Goal: Information Seeking & Learning: Compare options

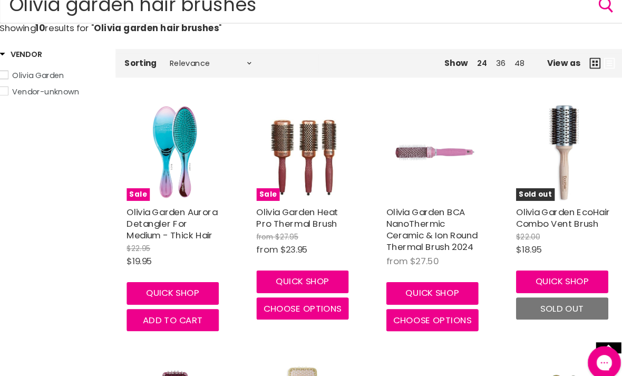
scroll to position [171, 0]
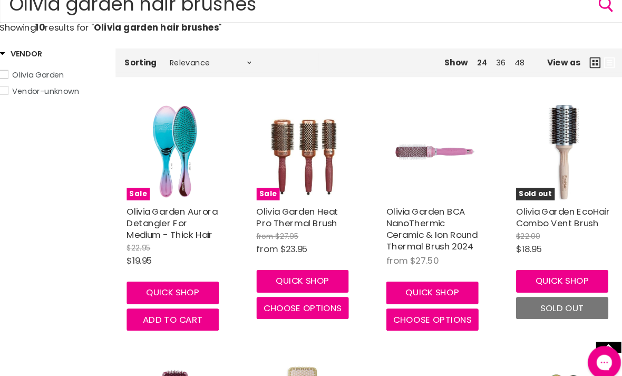
click at [35, 69] on span "Olivia Garden" at bounding box center [50, 71] width 50 height 11
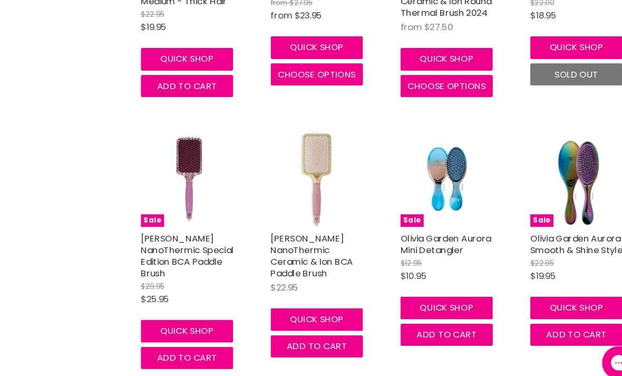
scroll to position [394, 0]
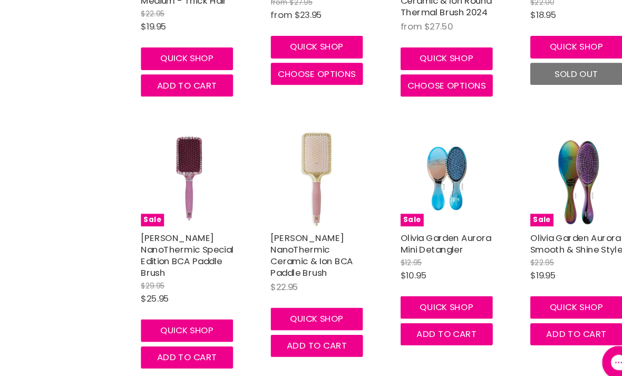
click at [157, 236] on link "Olivia Garden NanoThermic Special Edition BCA Paddle Brush" at bounding box center [178, 243] width 89 height 45
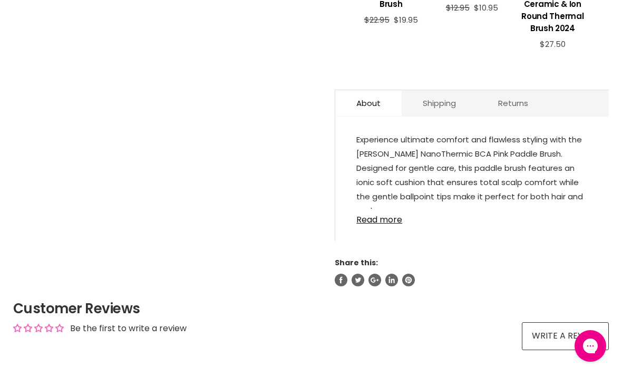
scroll to position [543, 0]
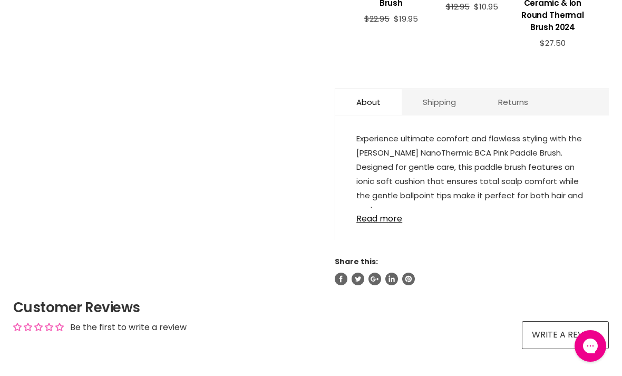
click at [376, 222] on link "Read more" at bounding box center [471, 216] width 231 height 16
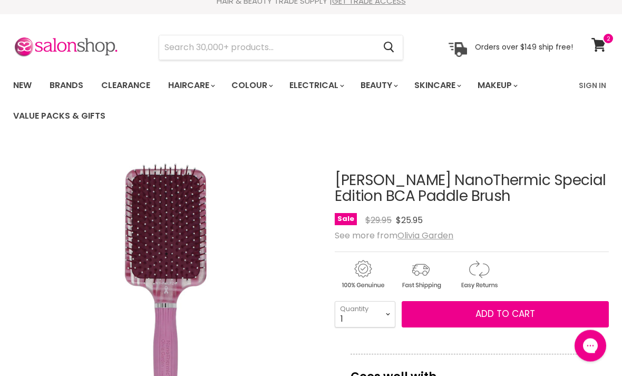
scroll to position [0, 0]
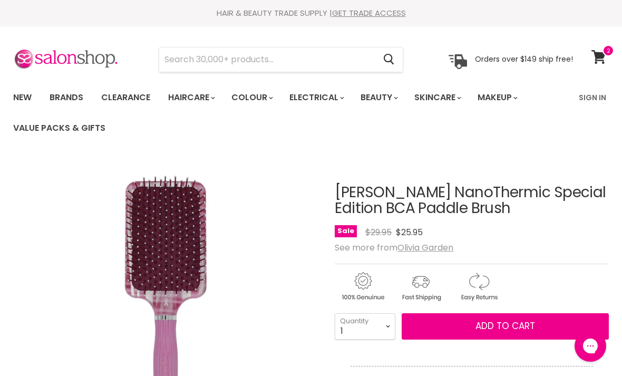
click at [209, 63] on input "Search" at bounding box center [267, 59] width 216 height 24
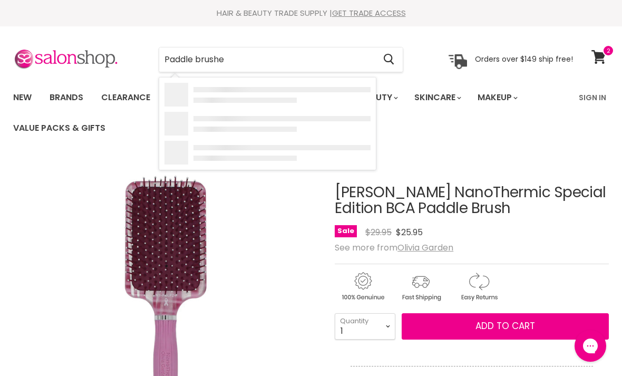
type input "Paddle brushes"
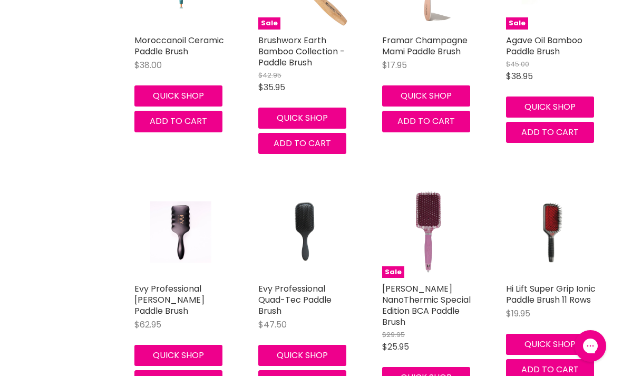
scroll to position [1044, 0]
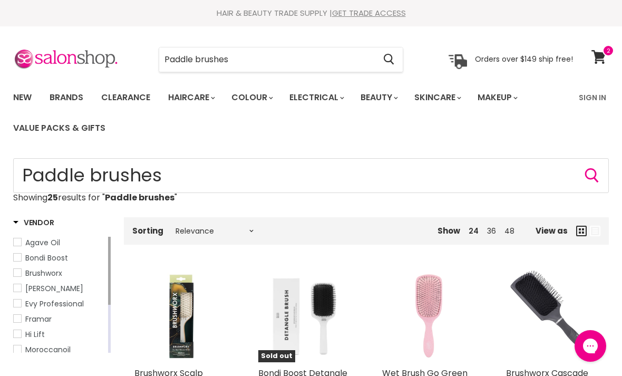
click at [282, 60] on input "Paddle brushes" at bounding box center [267, 59] width 216 height 24
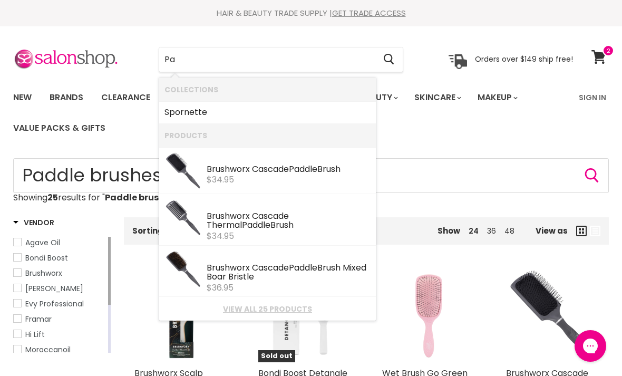
type input "P"
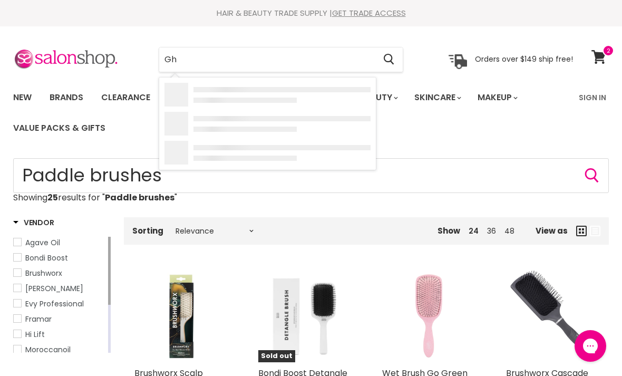
type input "Ghd"
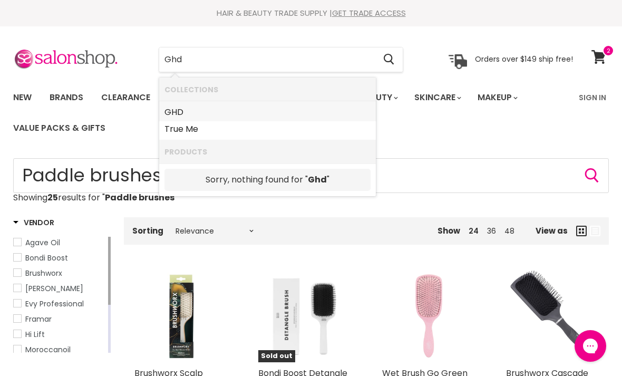
click at [178, 108] on b "GHD" at bounding box center [173, 112] width 19 height 12
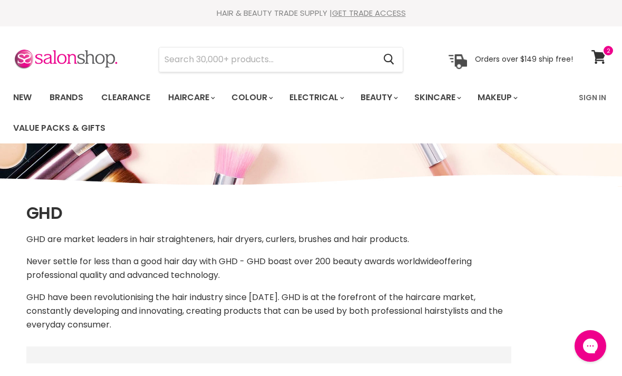
click at [79, 95] on link "Brands" at bounding box center [67, 97] width 50 height 22
